Goal: Navigation & Orientation: Understand site structure

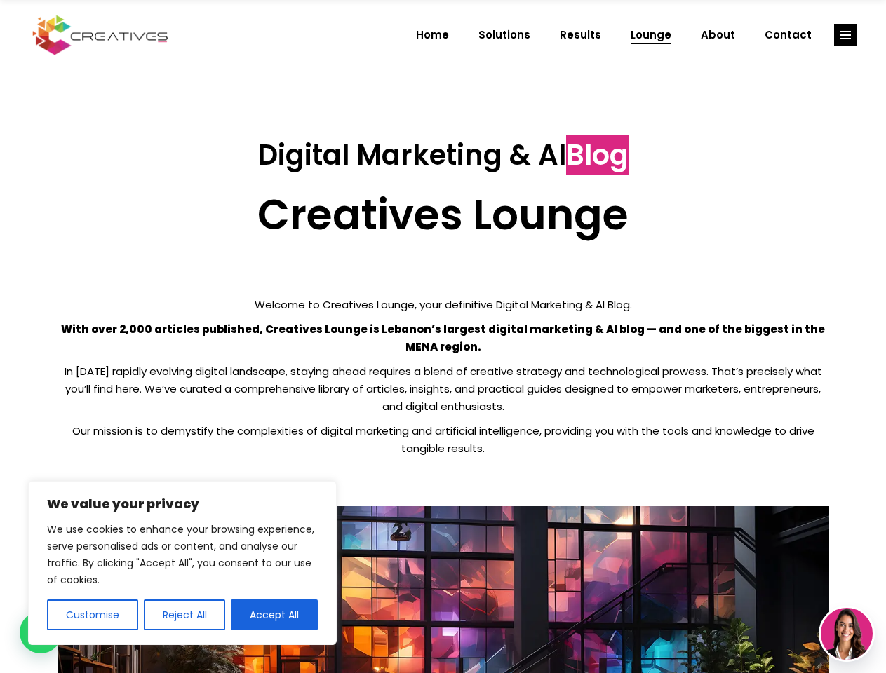
click at [443, 337] on p "With over 2,000 articles published, Creatives Lounge is Lebanon’s largest digit…" at bounding box center [443, 338] width 771 height 35
click at [92, 615] on button "Customise" at bounding box center [92, 615] width 91 height 31
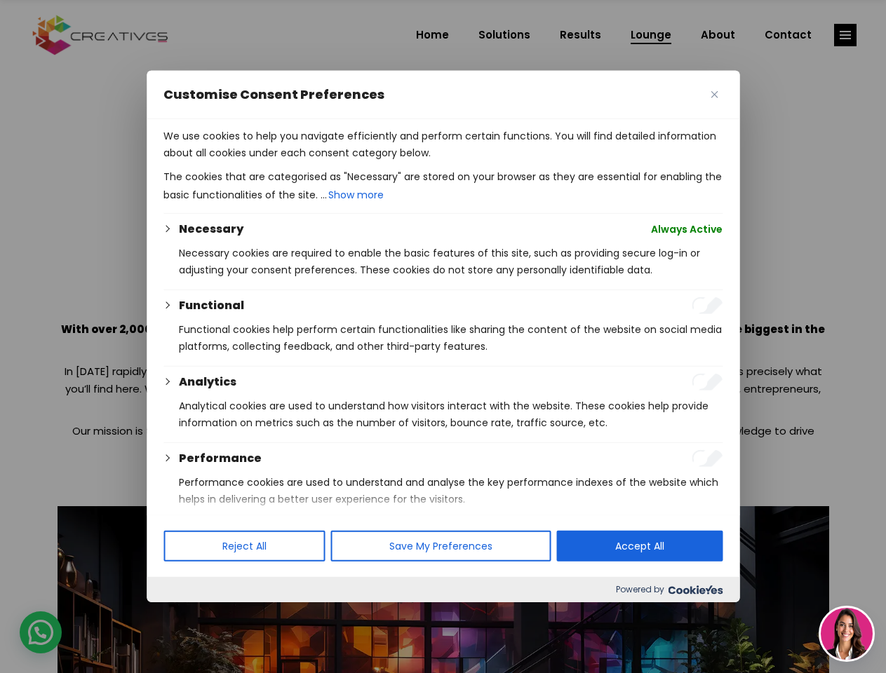
click at [184, 615] on div at bounding box center [443, 336] width 886 height 673
click at [274, 161] on p "We use cookies to help you navigate efficiently and perform certain functions. …" at bounding box center [442, 145] width 559 height 34
click at [845, 35] on div at bounding box center [443, 336] width 886 height 673
click at [846, 634] on img at bounding box center [847, 634] width 52 height 52
